Goal: Information Seeking & Learning: Find specific fact

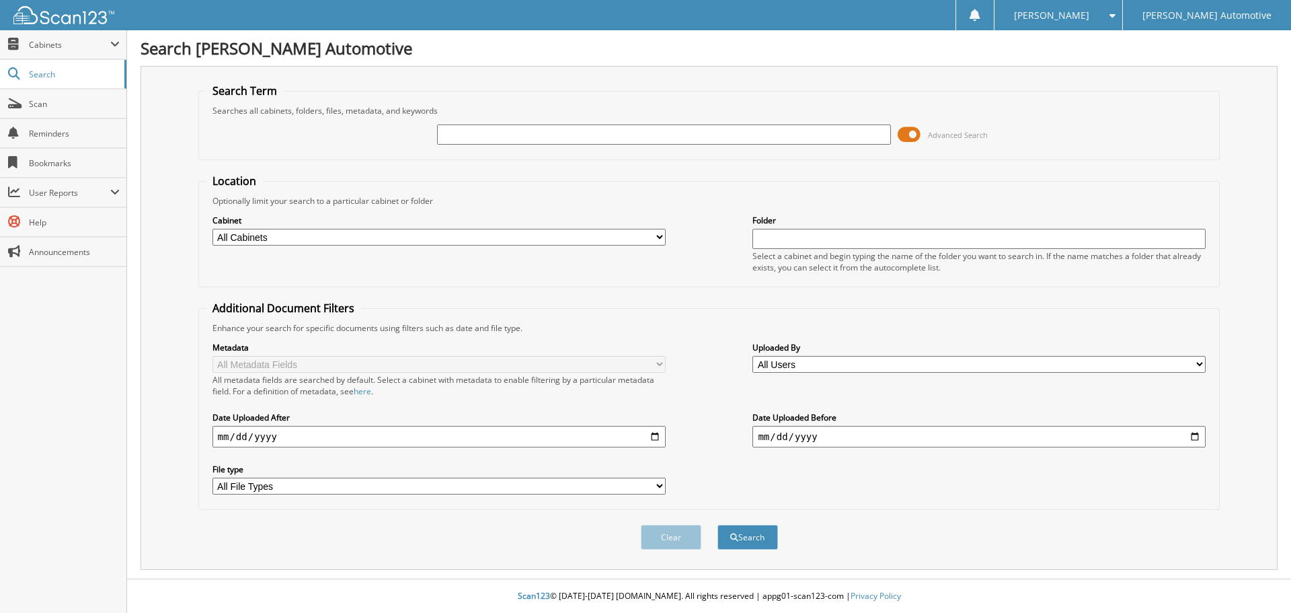
click at [539, 136] on input "text" at bounding box center [663, 134] width 453 height 20
type input "[PERSON_NAME]"
click at [718, 525] on button "Search" at bounding box center [748, 537] width 61 height 25
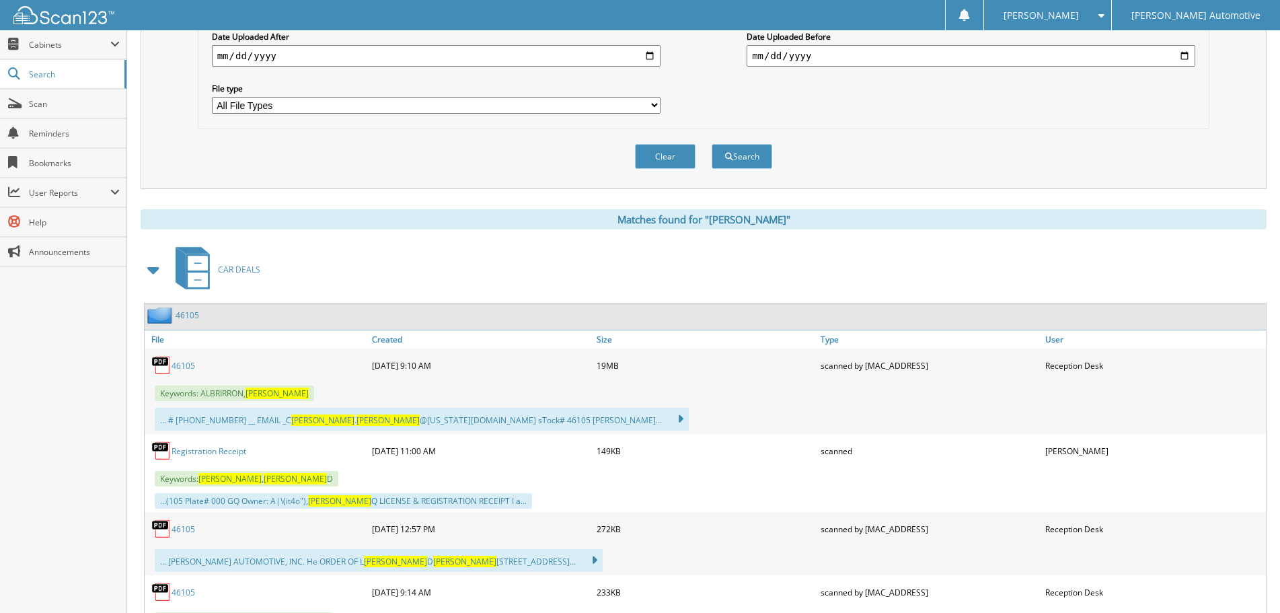
scroll to position [404, 0]
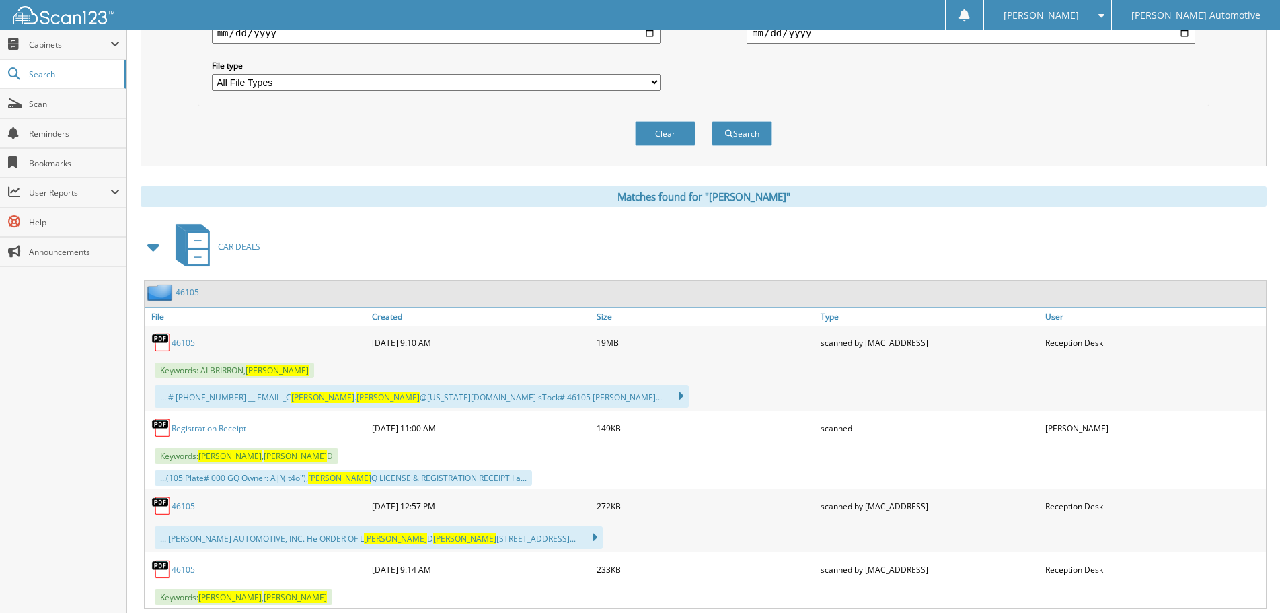
click at [182, 342] on link "46105" at bounding box center [184, 342] width 24 height 11
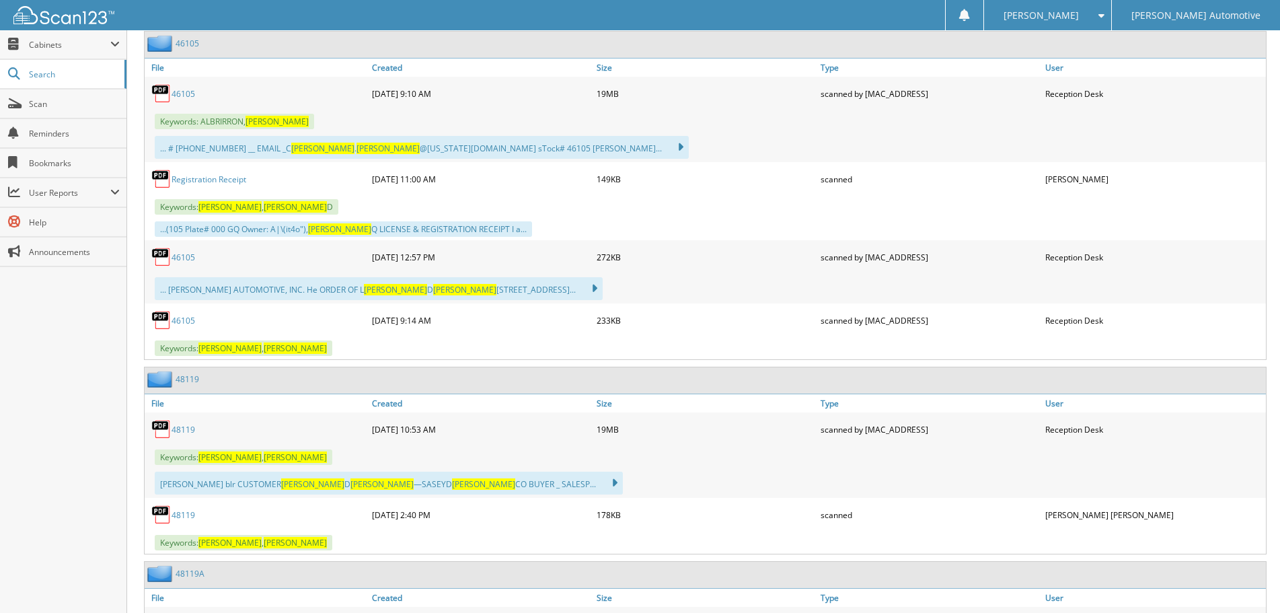
scroll to position [673, 0]
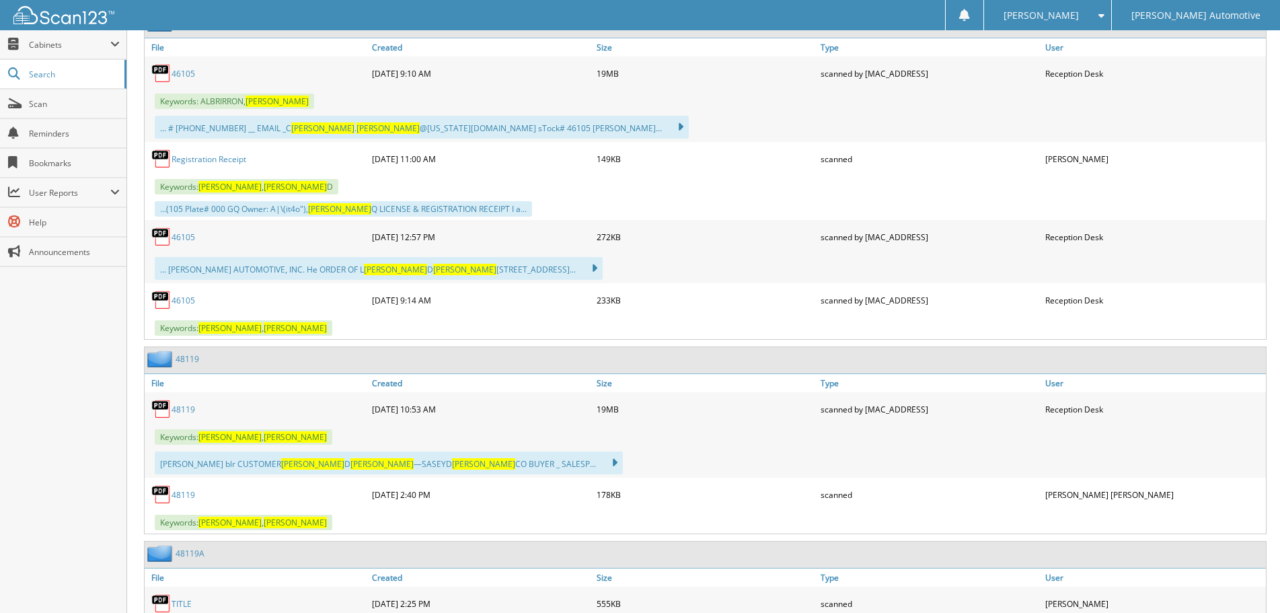
click at [187, 409] on link "48119" at bounding box center [184, 409] width 24 height 11
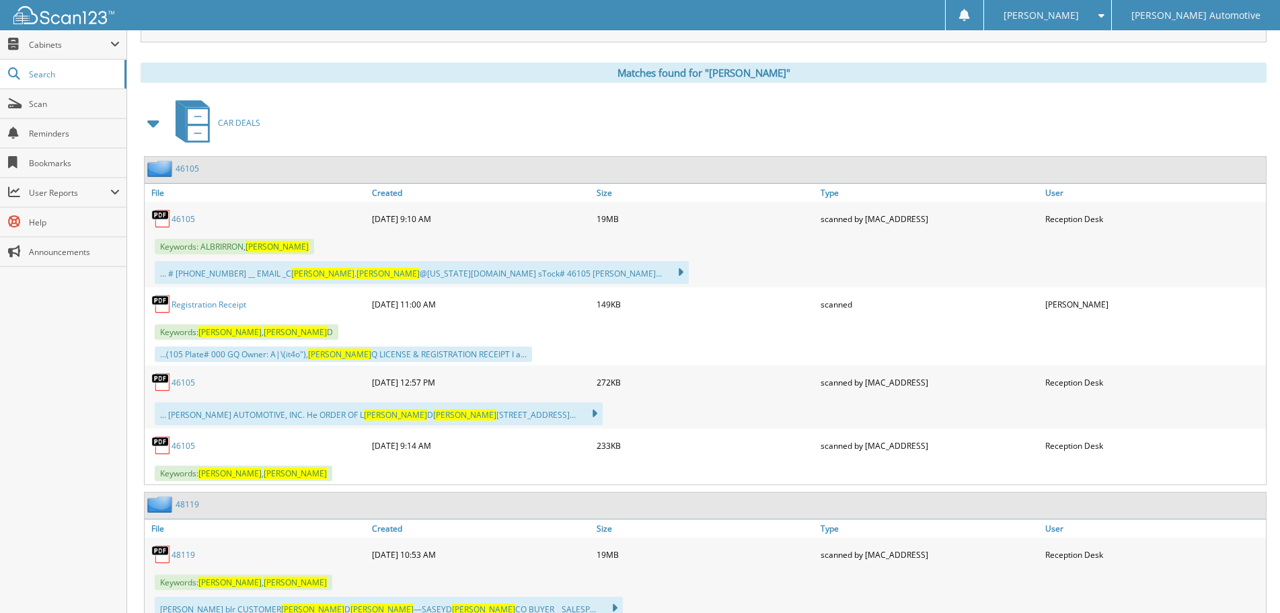
scroll to position [471, 0]
